Goal: Transaction & Acquisition: Purchase product/service

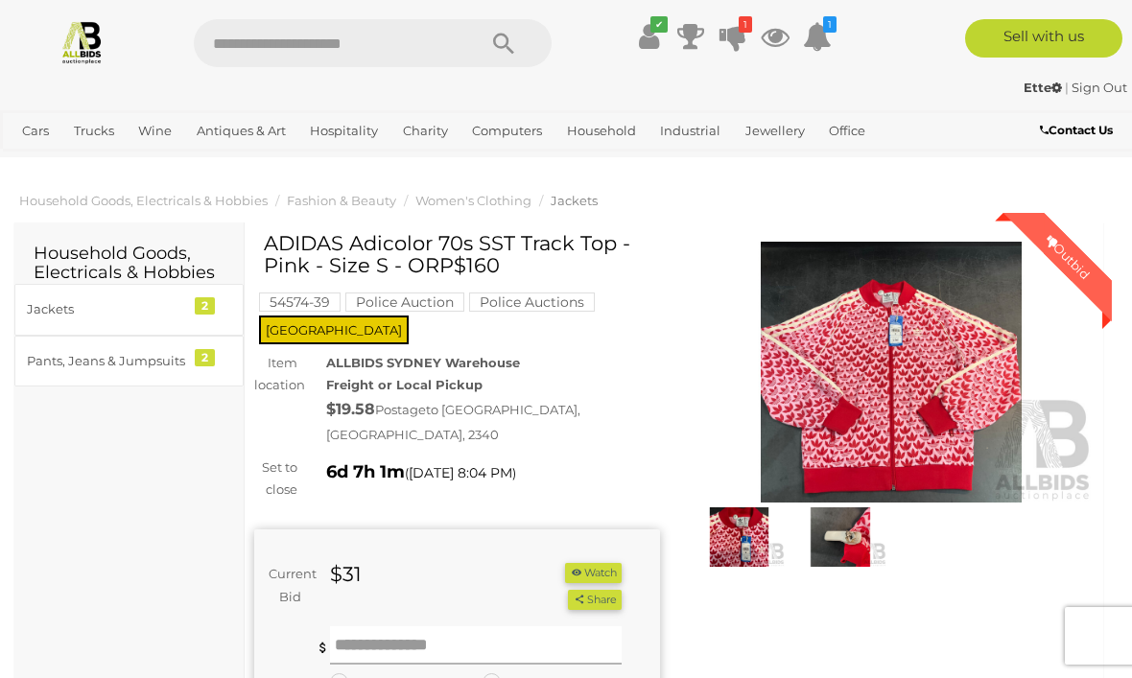
click at [391, 627] on input "text" at bounding box center [476, 646] width 292 height 38
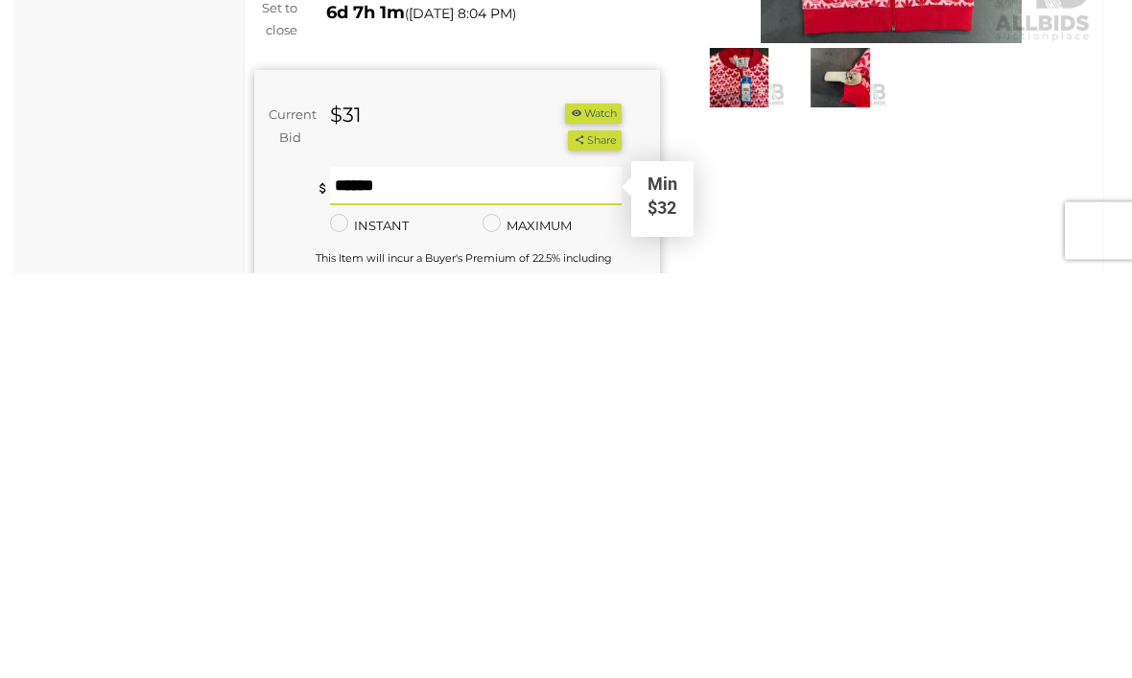
type input "**"
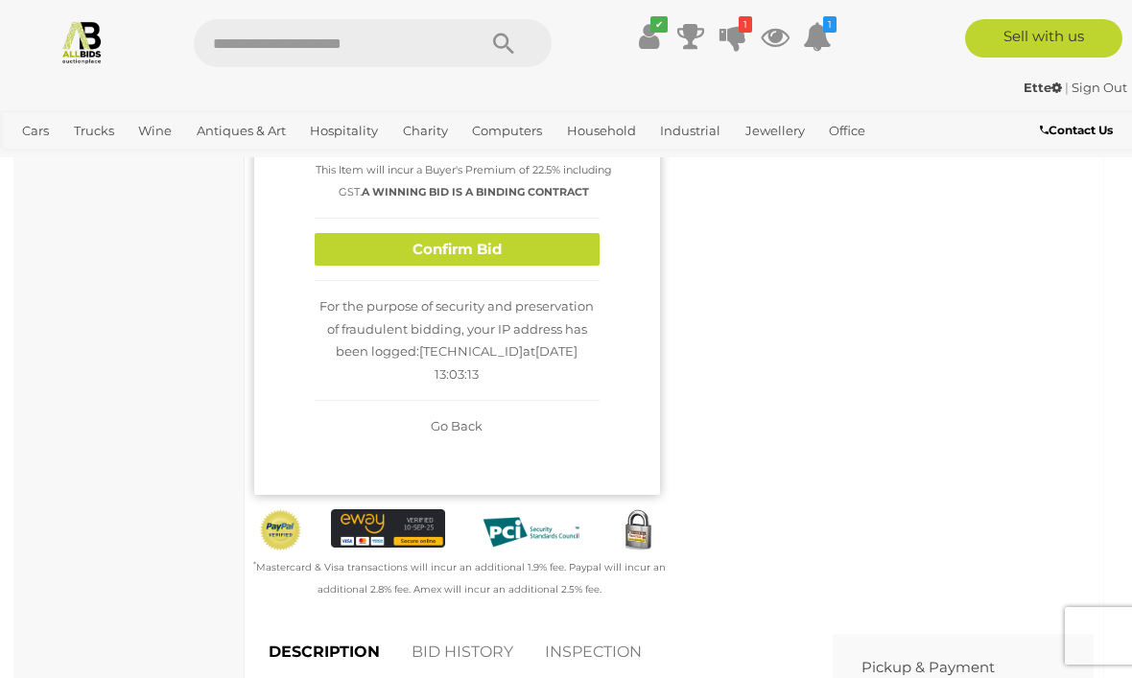
click at [494, 233] on button "Confirm Bid" at bounding box center [457, 250] width 285 height 34
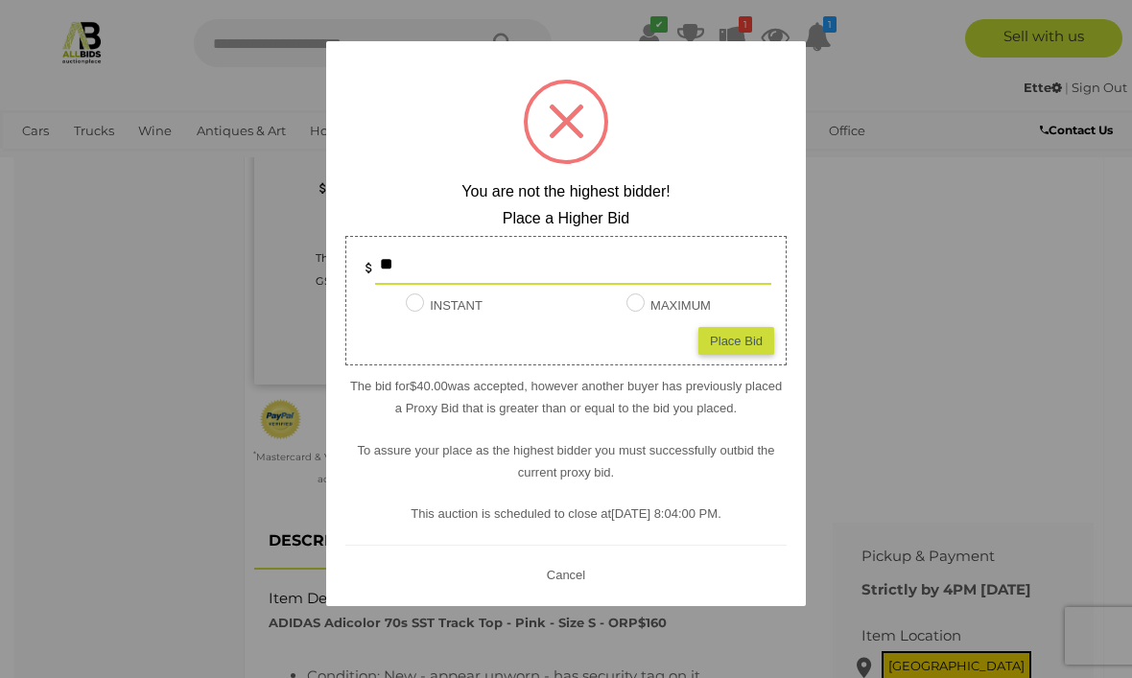
click at [737, 343] on div "Place Bid" at bounding box center [737, 340] width 76 height 28
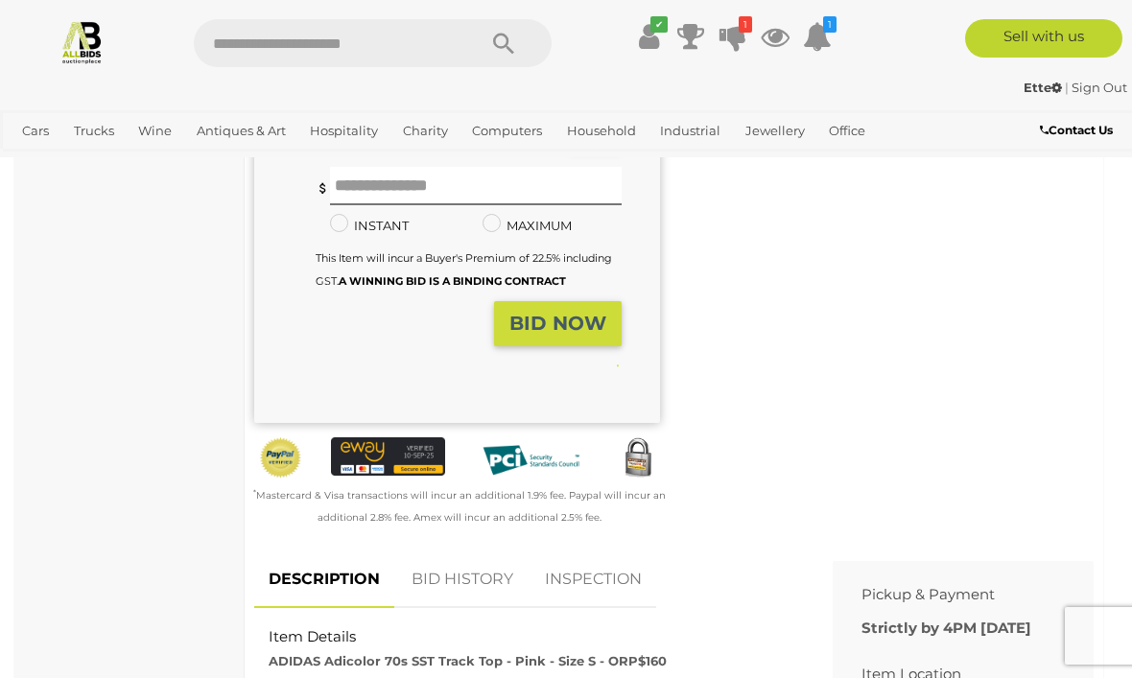
type input "**"
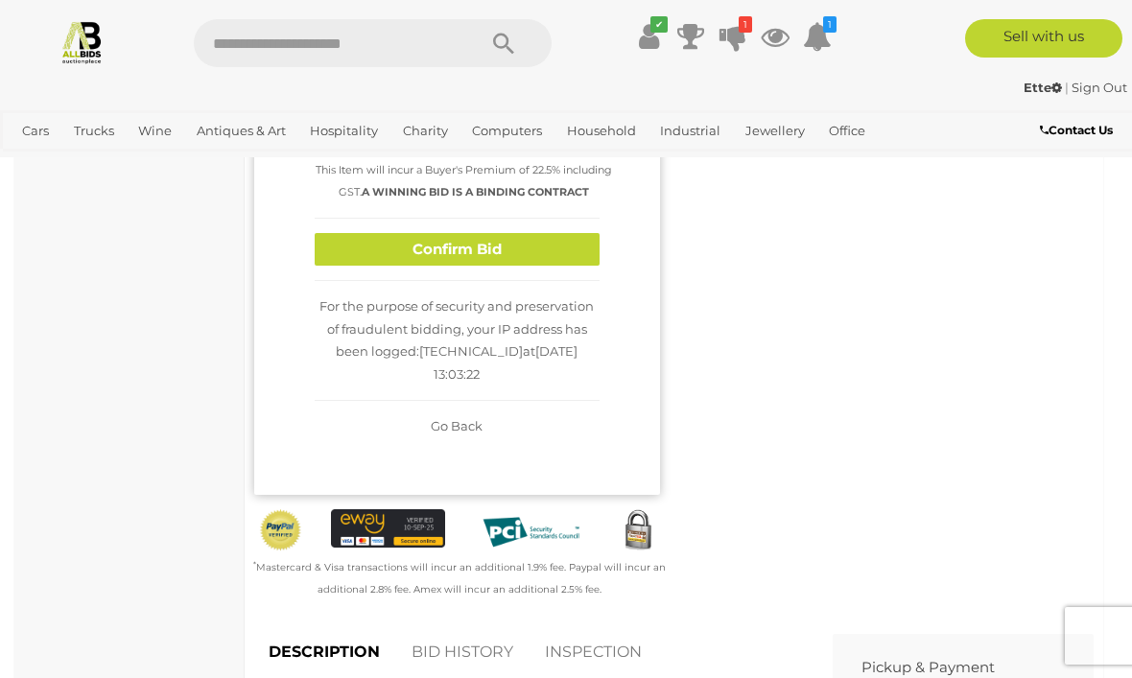
click at [549, 233] on button "Confirm Bid" at bounding box center [457, 250] width 285 height 34
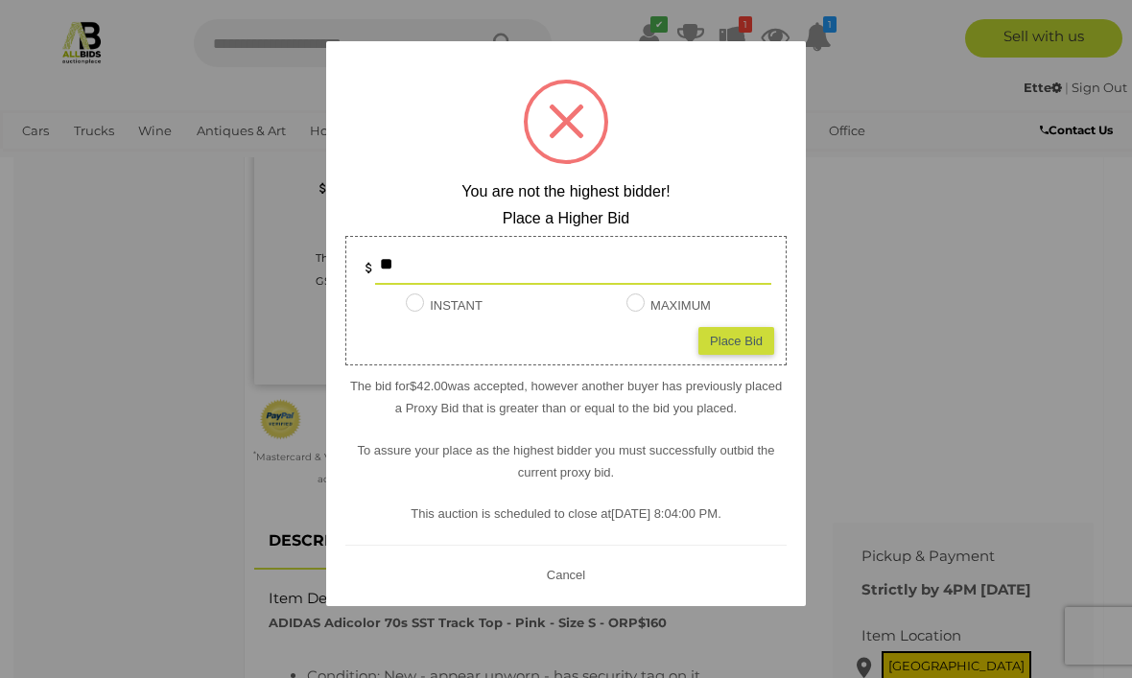
click at [544, 567] on button "Cancel" at bounding box center [566, 574] width 50 height 24
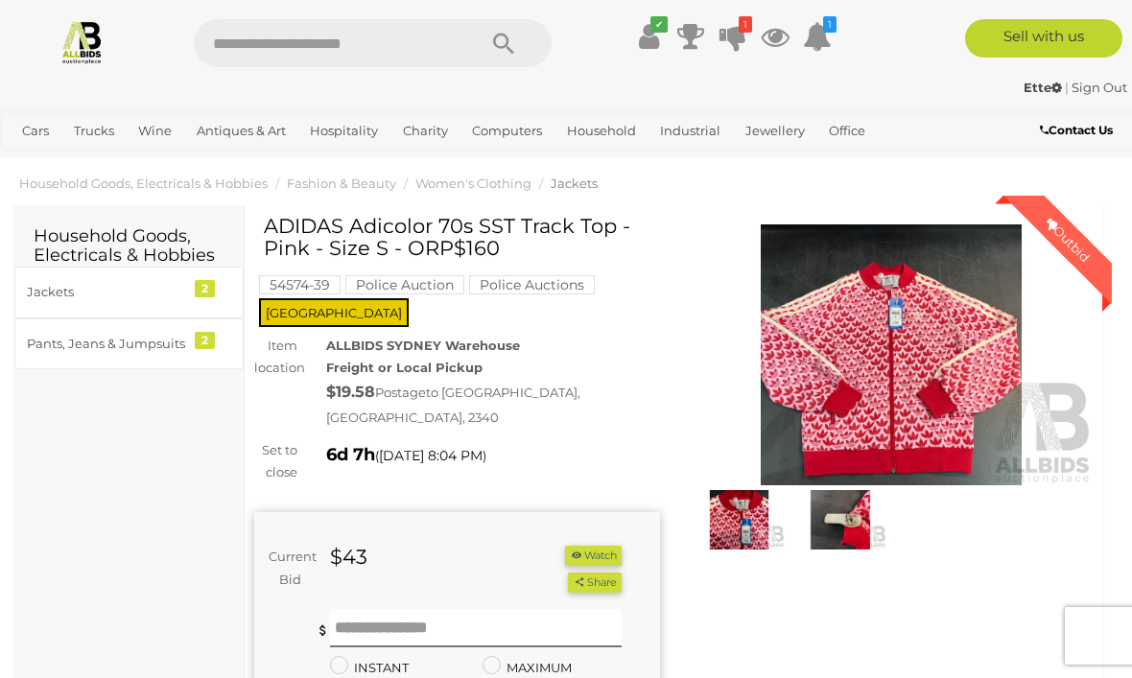
scroll to position [0, 0]
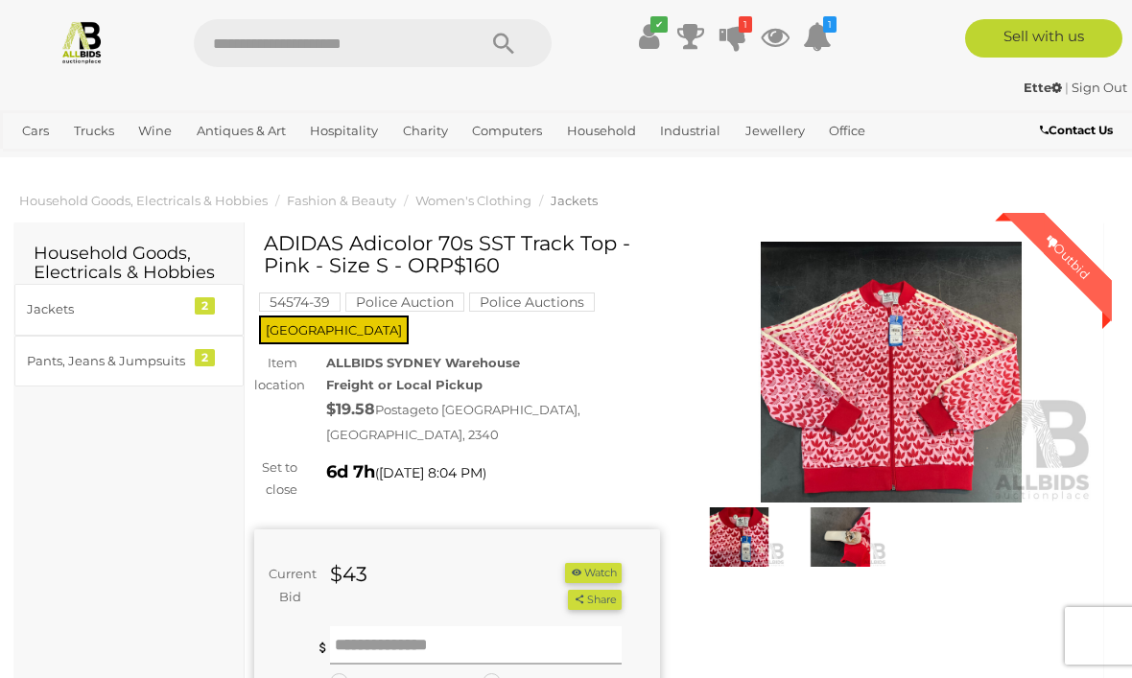
click at [392, 627] on input "text" at bounding box center [476, 646] width 292 height 38
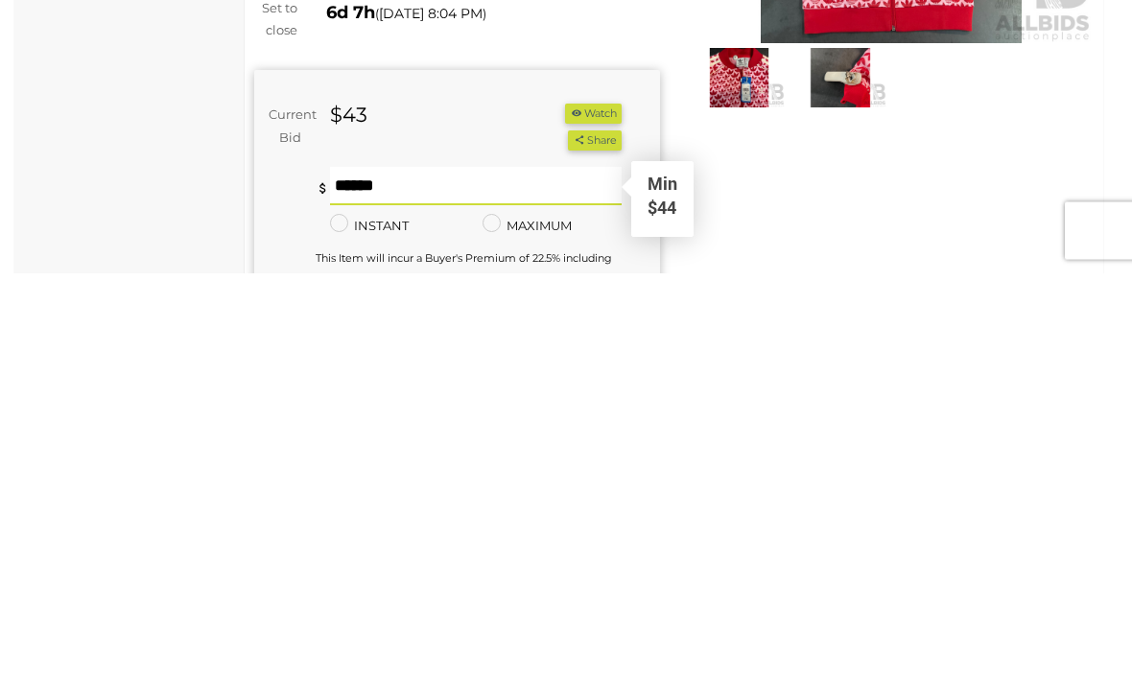
type input "**"
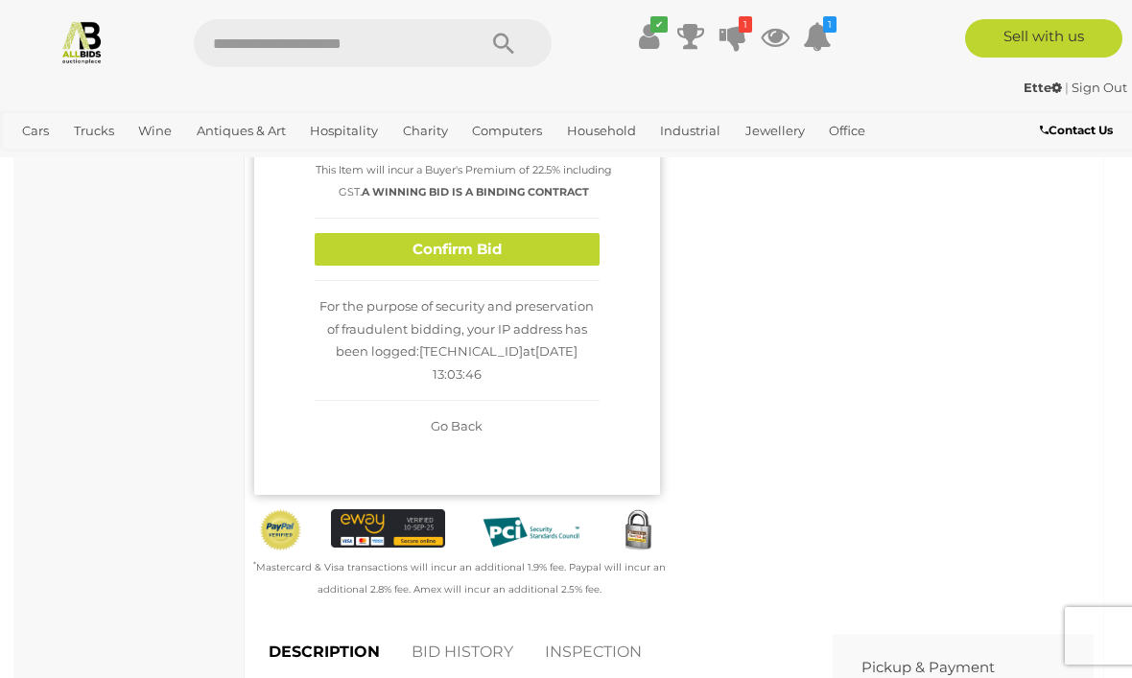
click at [548, 233] on button "Confirm Bid" at bounding box center [457, 250] width 285 height 34
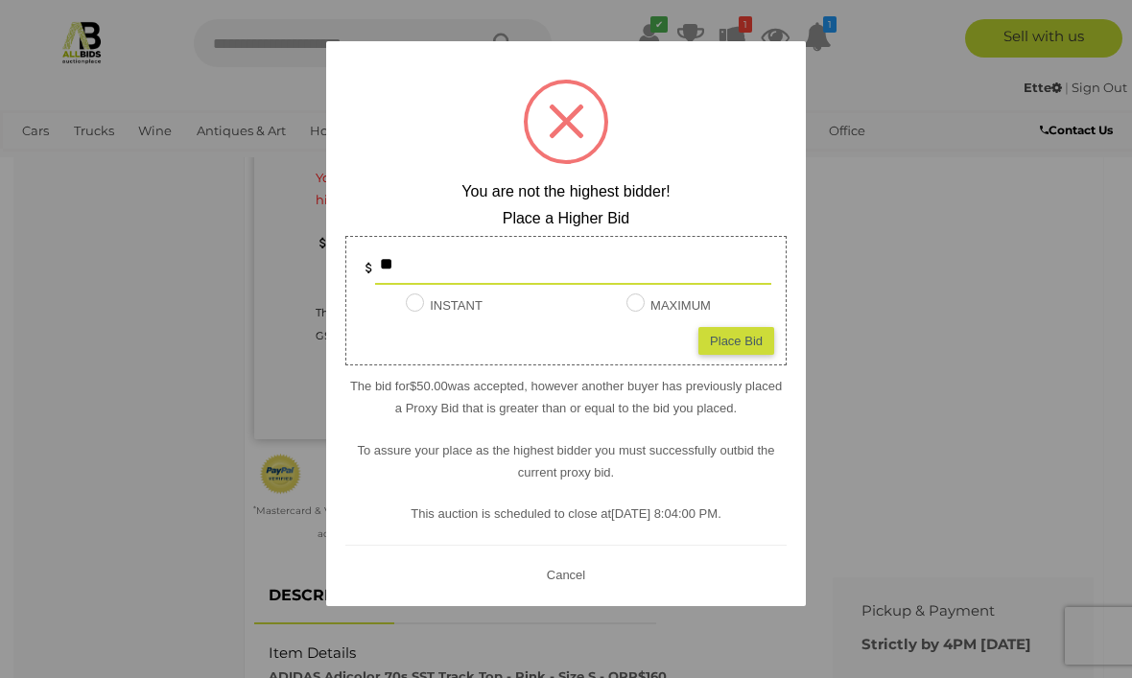
click at [890, 232] on div at bounding box center [566, 339] width 1132 height 678
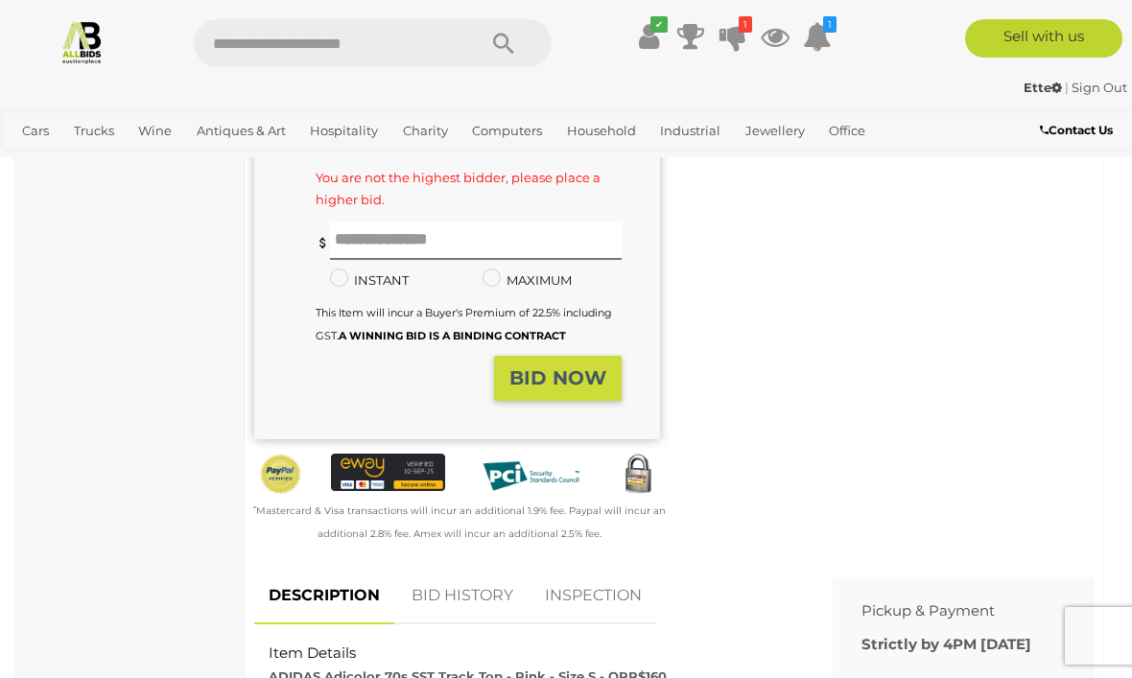
click at [0, 0] on link "View All Jewellery Auctions" at bounding box center [0, 0] width 0 height 0
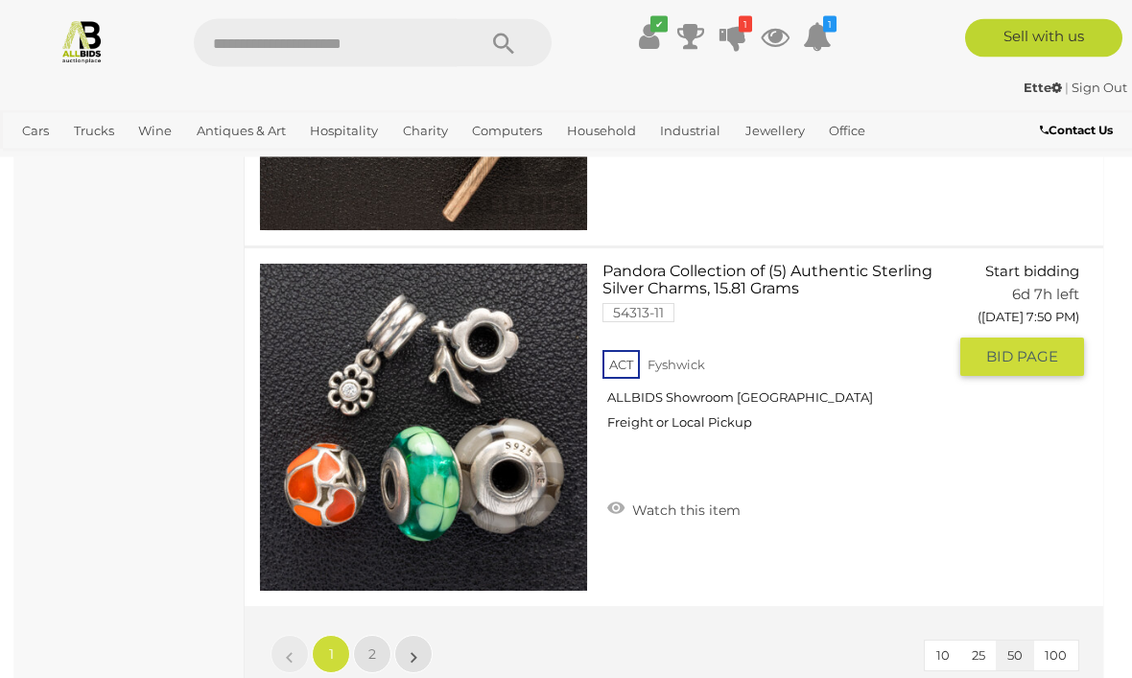
scroll to position [18090, 0]
click at [377, 658] on link "2" at bounding box center [372, 654] width 38 height 38
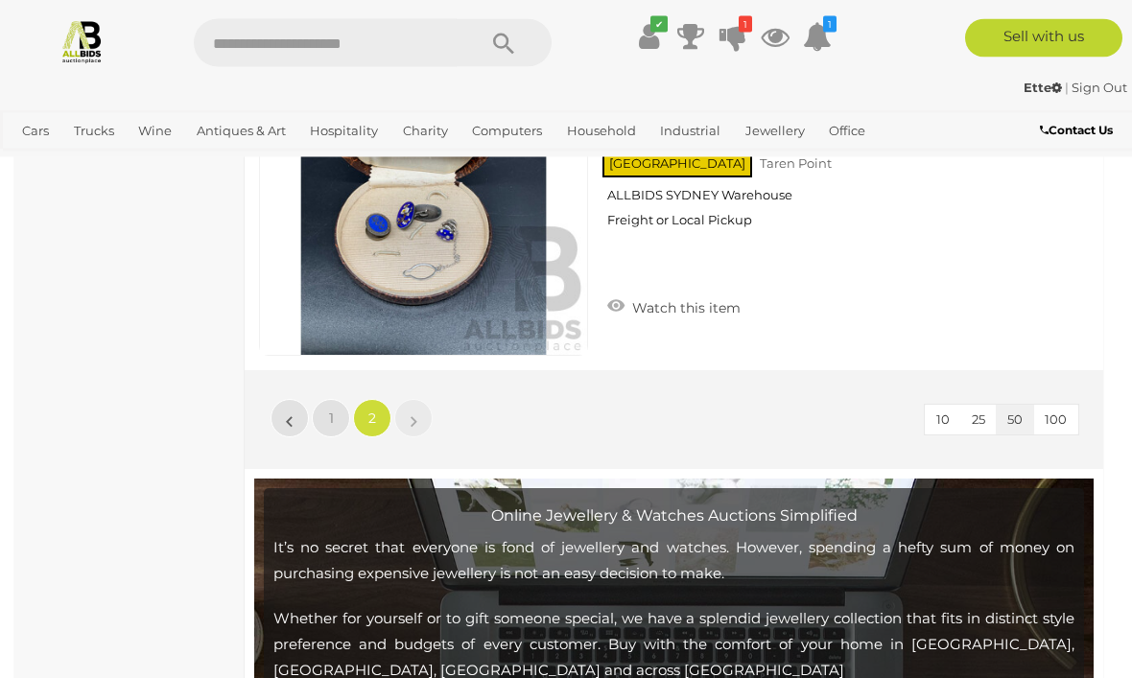
scroll to position [3175, 0]
